Goal: Task Accomplishment & Management: Manage account settings

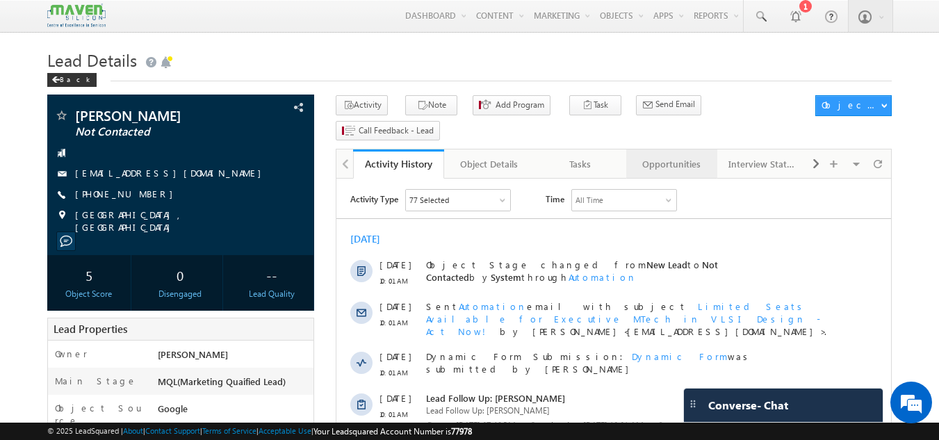
click at [673, 156] on div "Opportunities" at bounding box center [670, 164] width 67 height 17
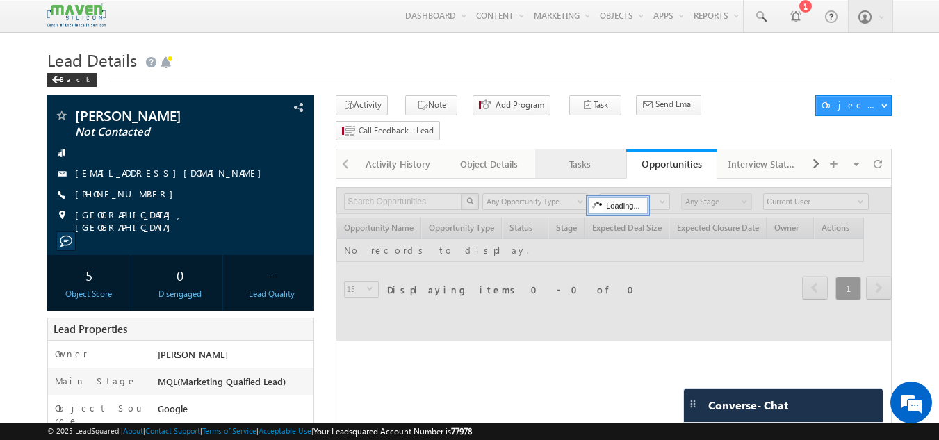
click at [584, 156] on div "Tasks" at bounding box center [579, 164] width 67 height 17
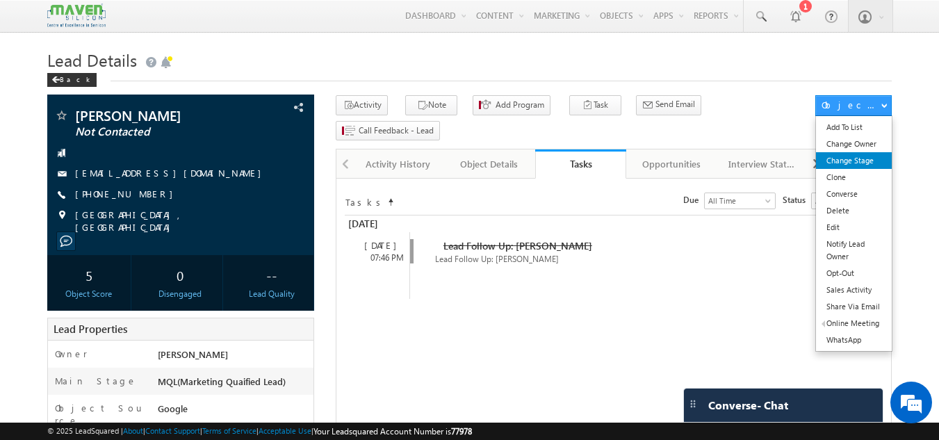
click at [865, 162] on link "Change Stage" at bounding box center [854, 160] width 76 height 17
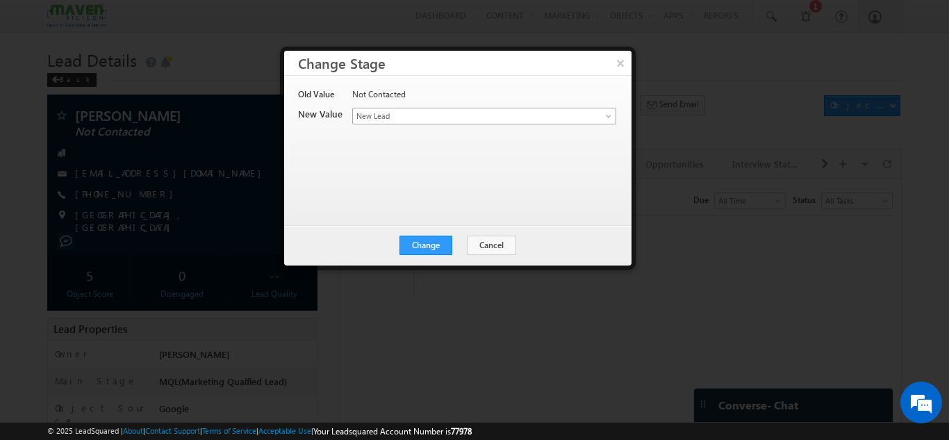
click at [407, 120] on span "New Lead" at bounding box center [461, 116] width 217 height 13
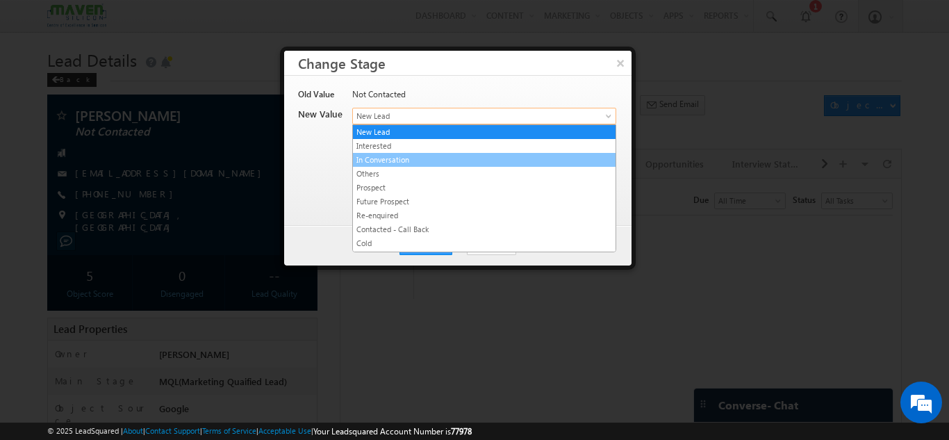
click at [406, 155] on link "In Conversation" at bounding box center [484, 160] width 263 height 13
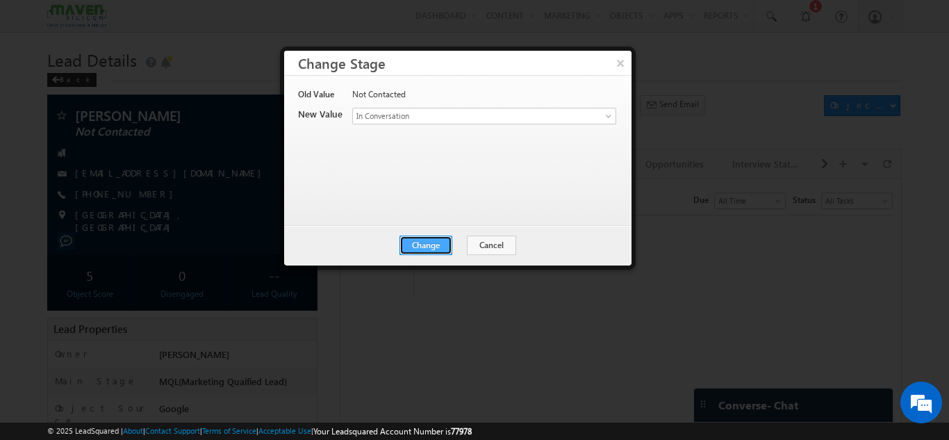
click at [425, 239] on button "Change" at bounding box center [426, 245] width 53 height 19
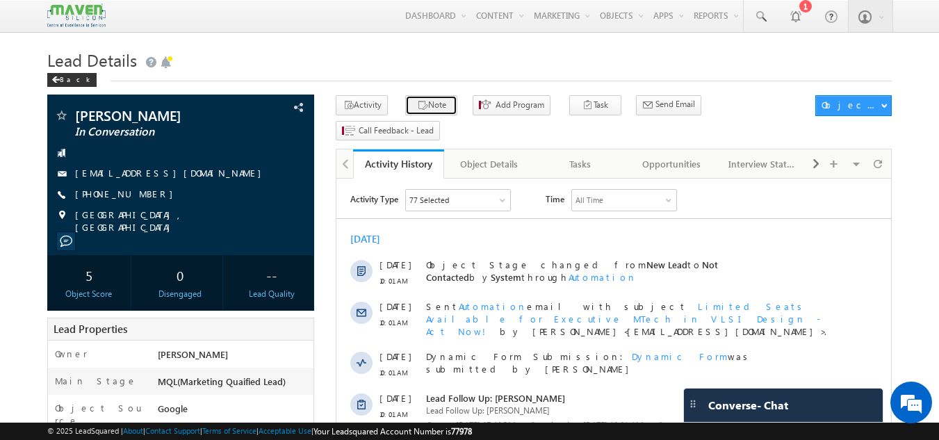
click at [441, 110] on button "Note" at bounding box center [431, 105] width 52 height 20
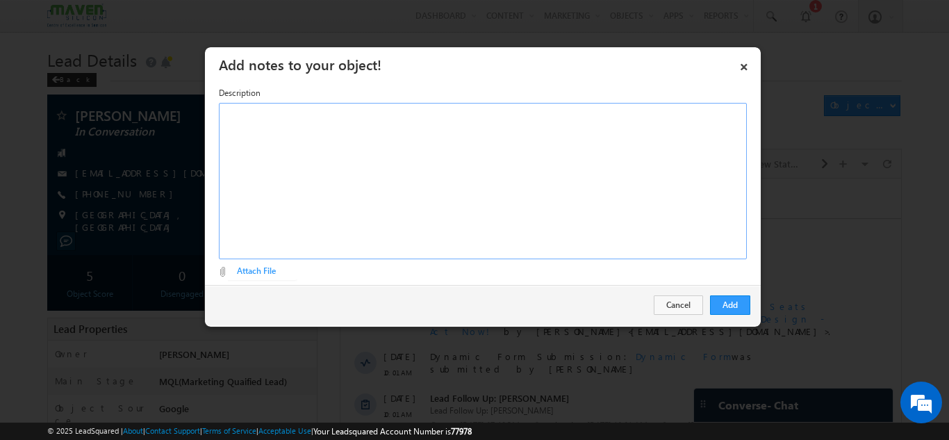
click at [416, 185] on div "Rich Text Editor, Description-inline-editor-div" at bounding box center [483, 181] width 528 height 156
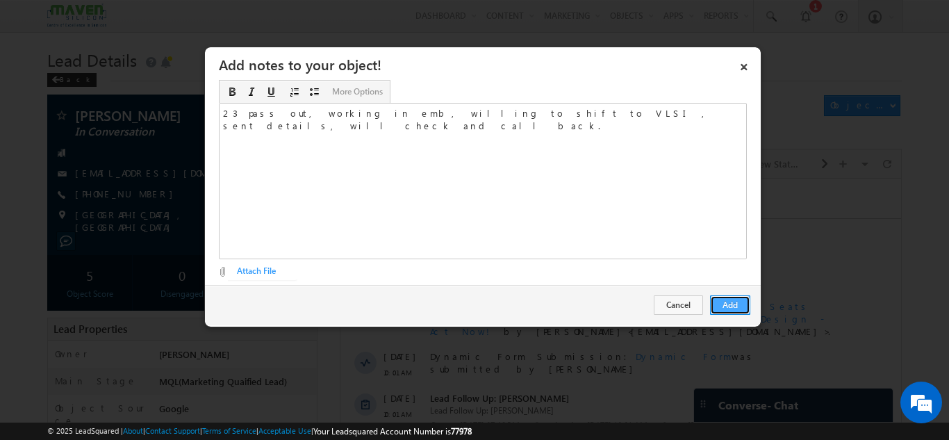
click at [731, 304] on button "Add" at bounding box center [730, 304] width 40 height 19
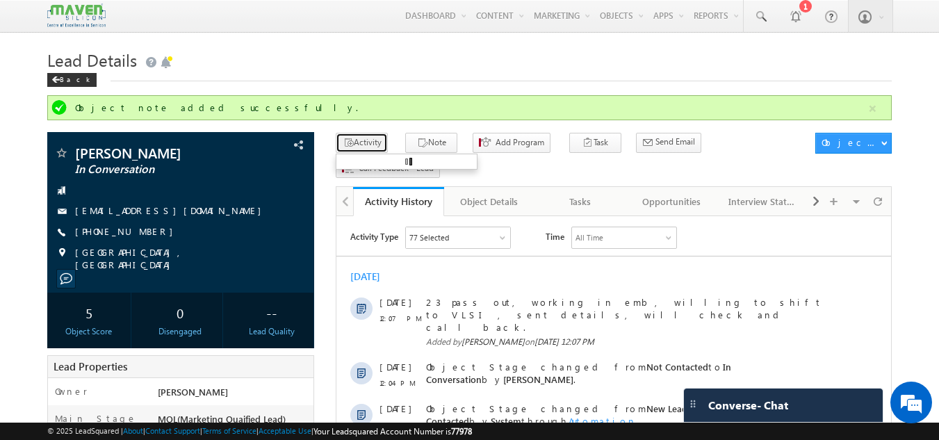
click at [364, 142] on button "Activity" at bounding box center [362, 143] width 52 height 20
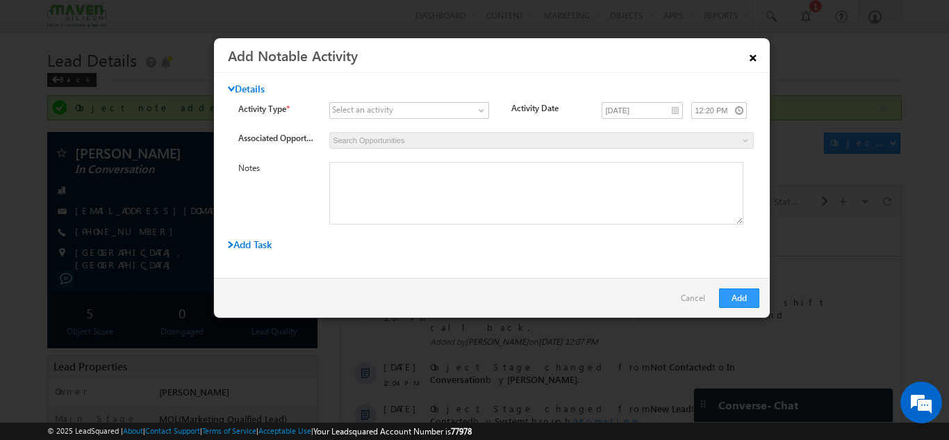
click at [756, 56] on link "×" at bounding box center [754, 55] width 24 height 24
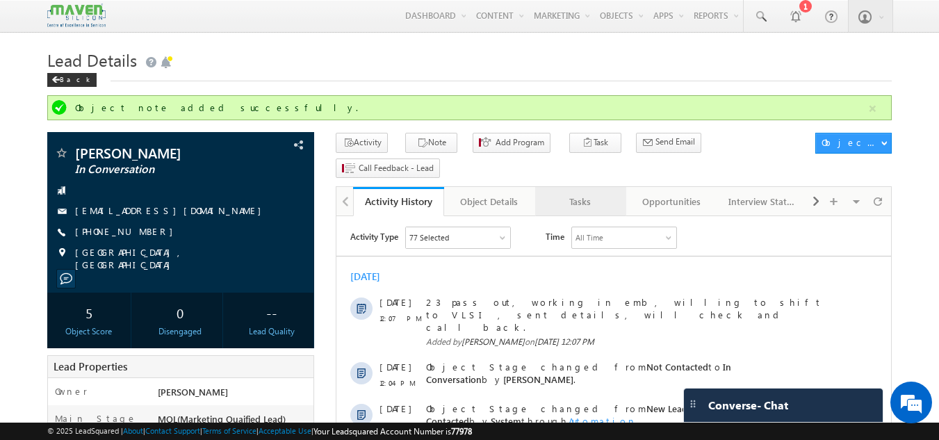
click at [592, 193] on div "Tasks" at bounding box center [579, 201] width 67 height 17
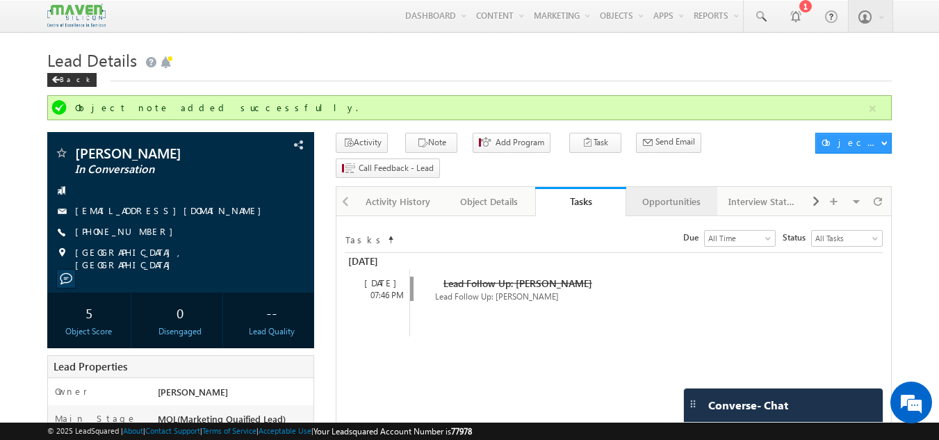
click at [646, 193] on div "Opportunities" at bounding box center [670, 201] width 67 height 17
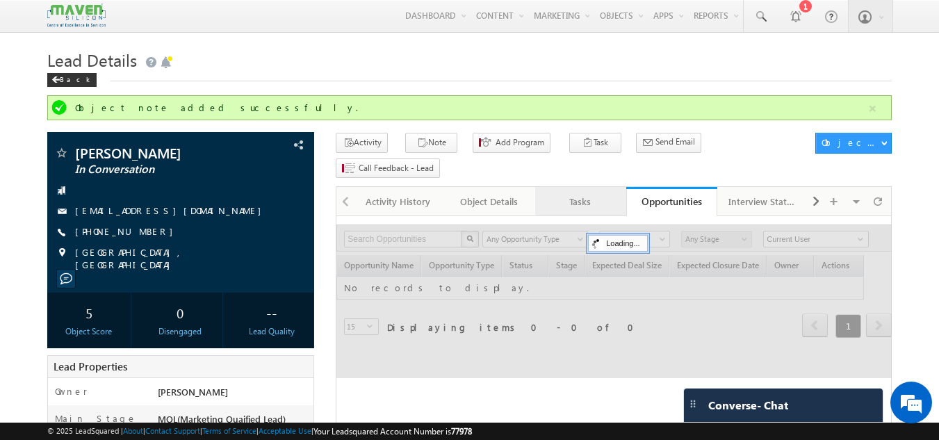
click at [586, 193] on div "Tasks" at bounding box center [579, 201] width 67 height 17
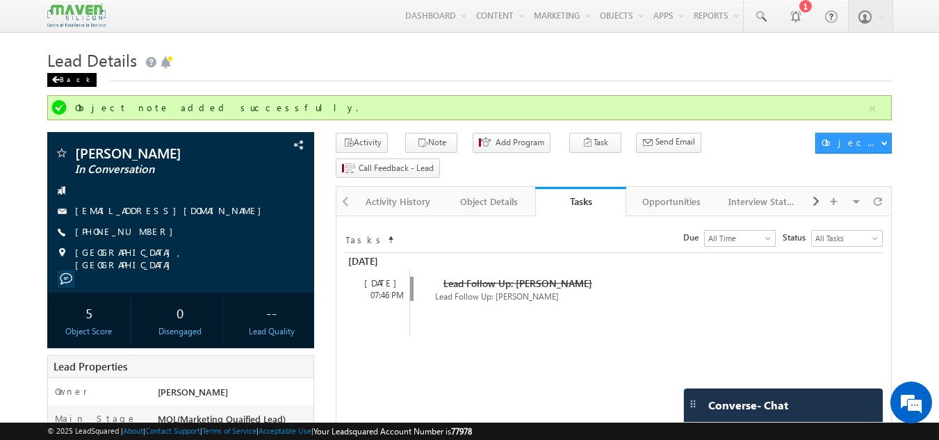
click at [63, 81] on div "Back" at bounding box center [71, 80] width 49 height 14
